Goal: Find specific page/section: Find specific page/section

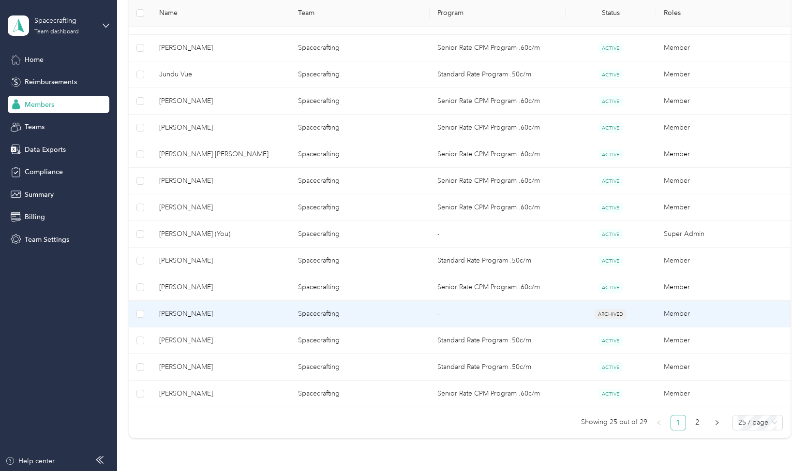
scroll to position [516, 0]
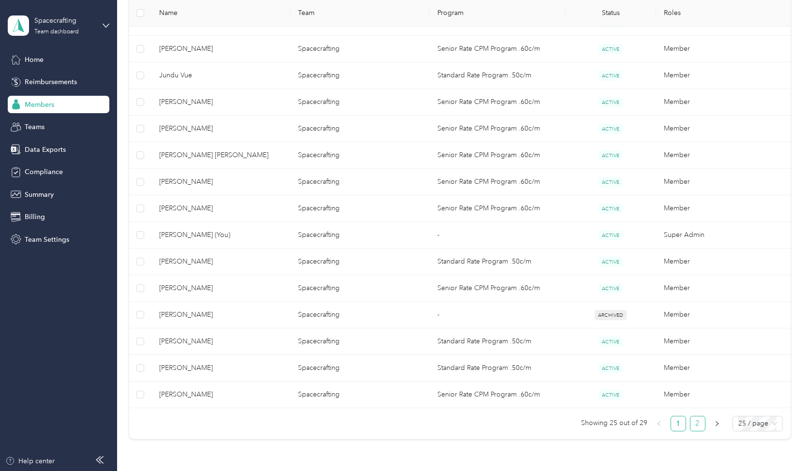
click at [700, 426] on link "2" at bounding box center [698, 424] width 15 height 15
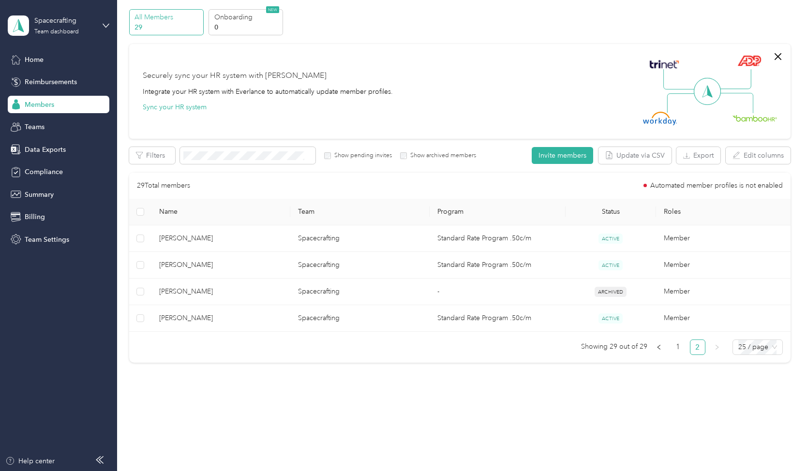
scroll to position [33, 0]
